Goal: Check status

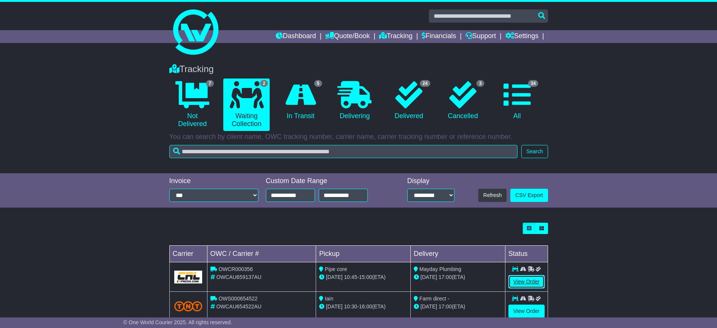
click at [517, 282] on link "View Order" at bounding box center [526, 281] width 36 height 13
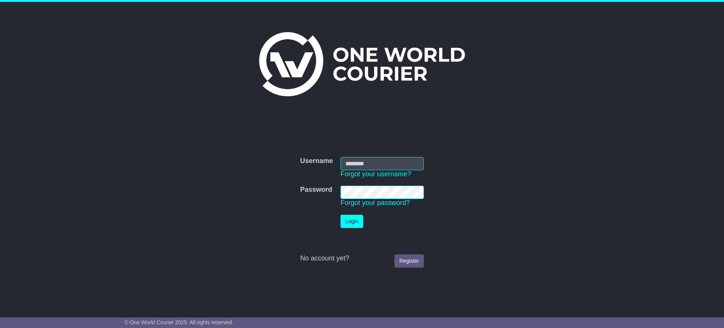
type input "**********"
click at [350, 219] on button "Login" at bounding box center [352, 221] width 23 height 13
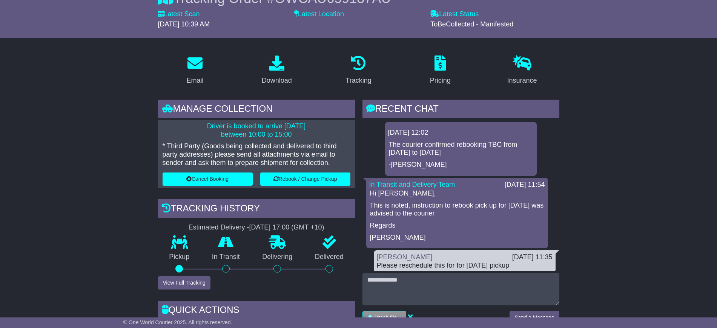
scroll to position [83, 0]
